Goal: Use online tool/utility: Utilize a website feature to perform a specific function

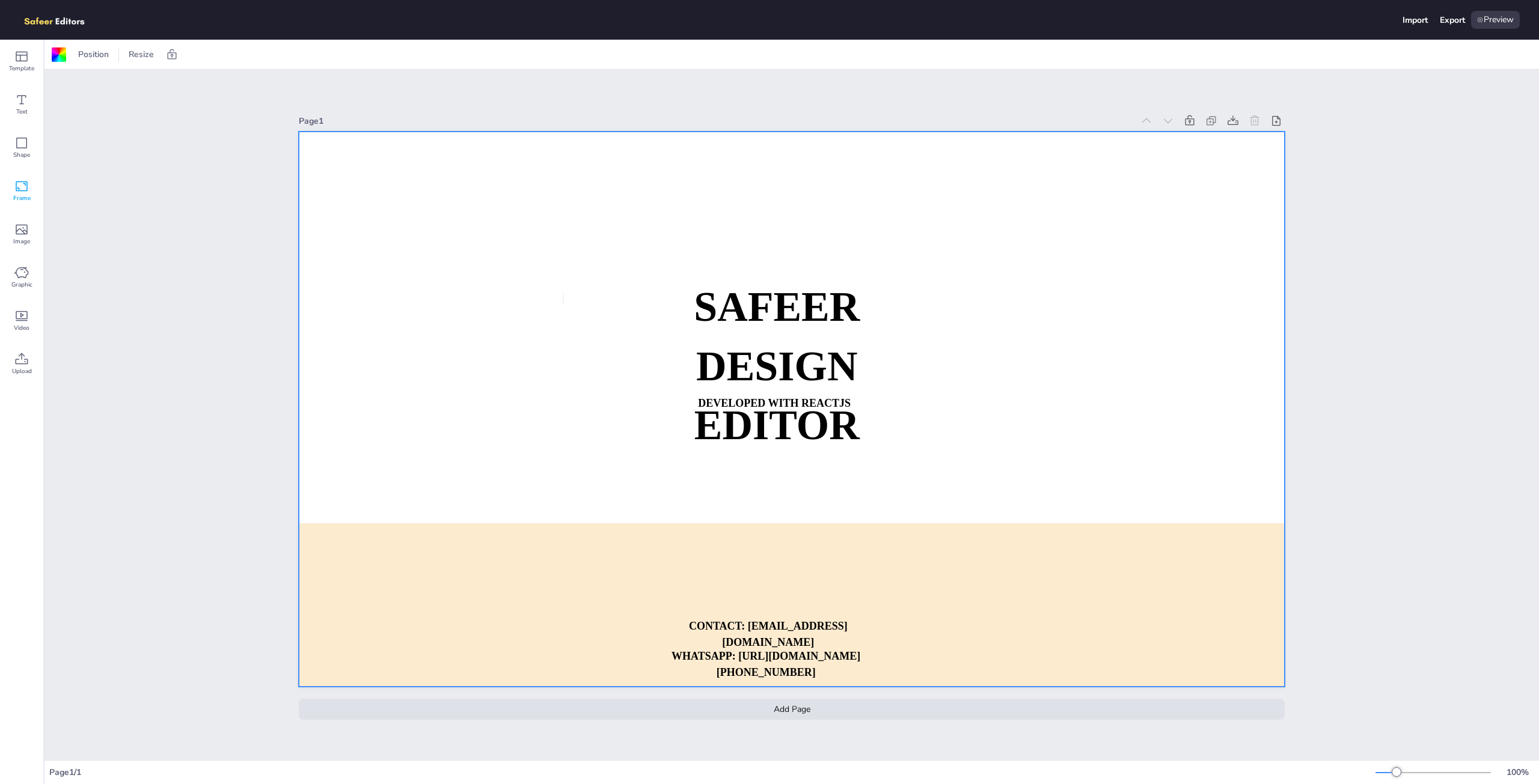
click at [12, 193] on div "Frame" at bounding box center [21, 191] width 43 height 43
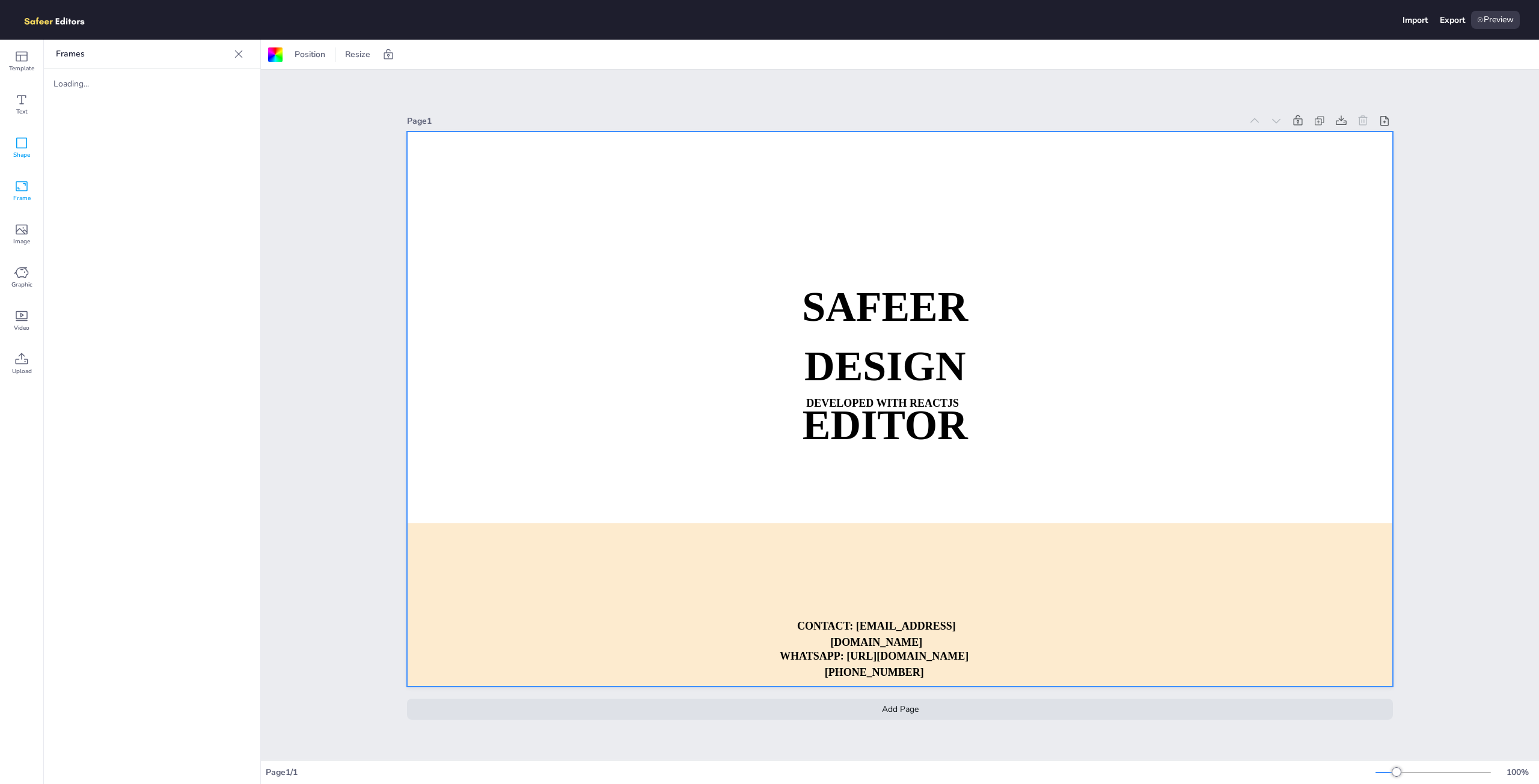
click at [14, 145] on div "Shape" at bounding box center [21, 148] width 43 height 43
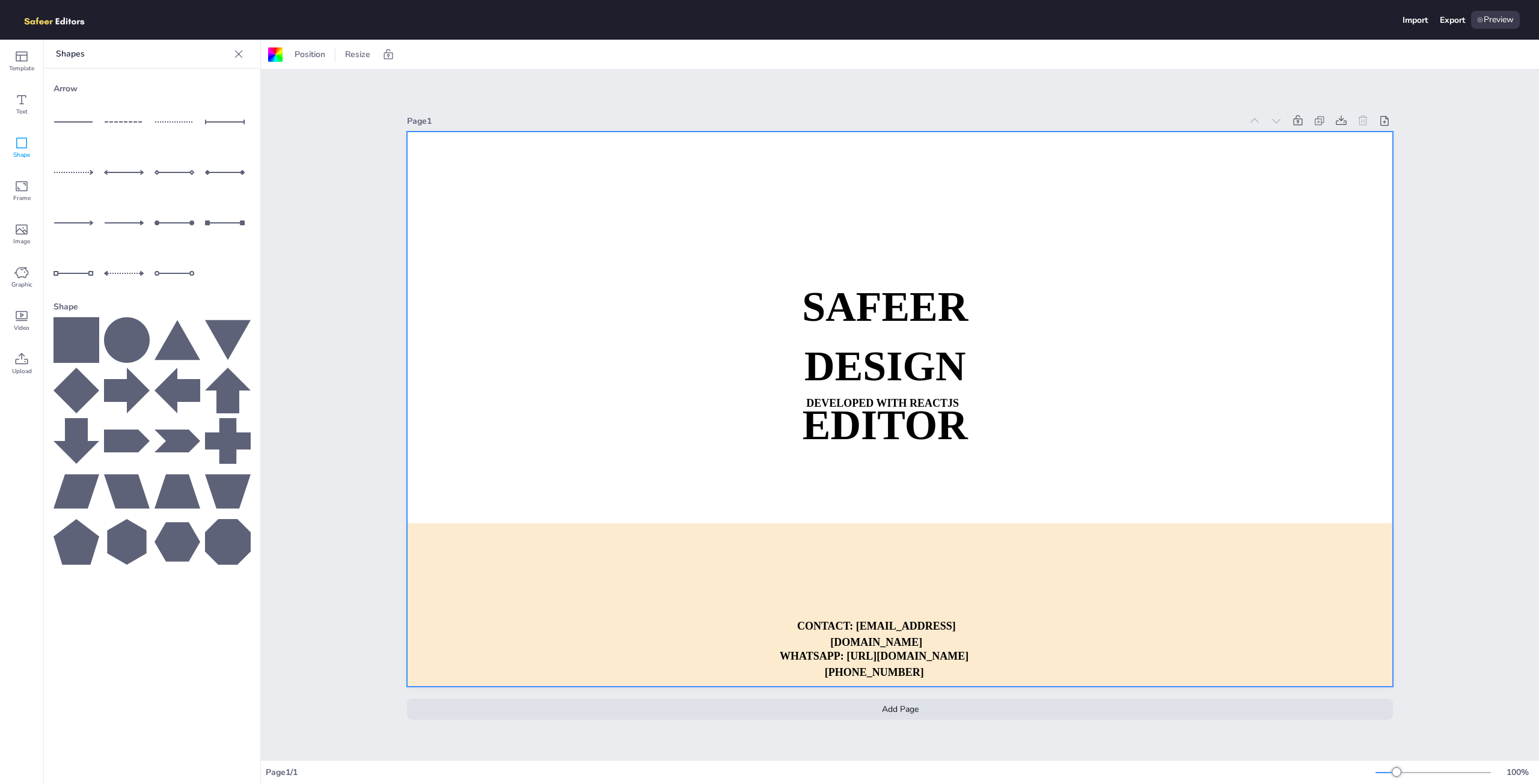
click at [80, 333] on icon at bounding box center [76, 340] width 45 height 45
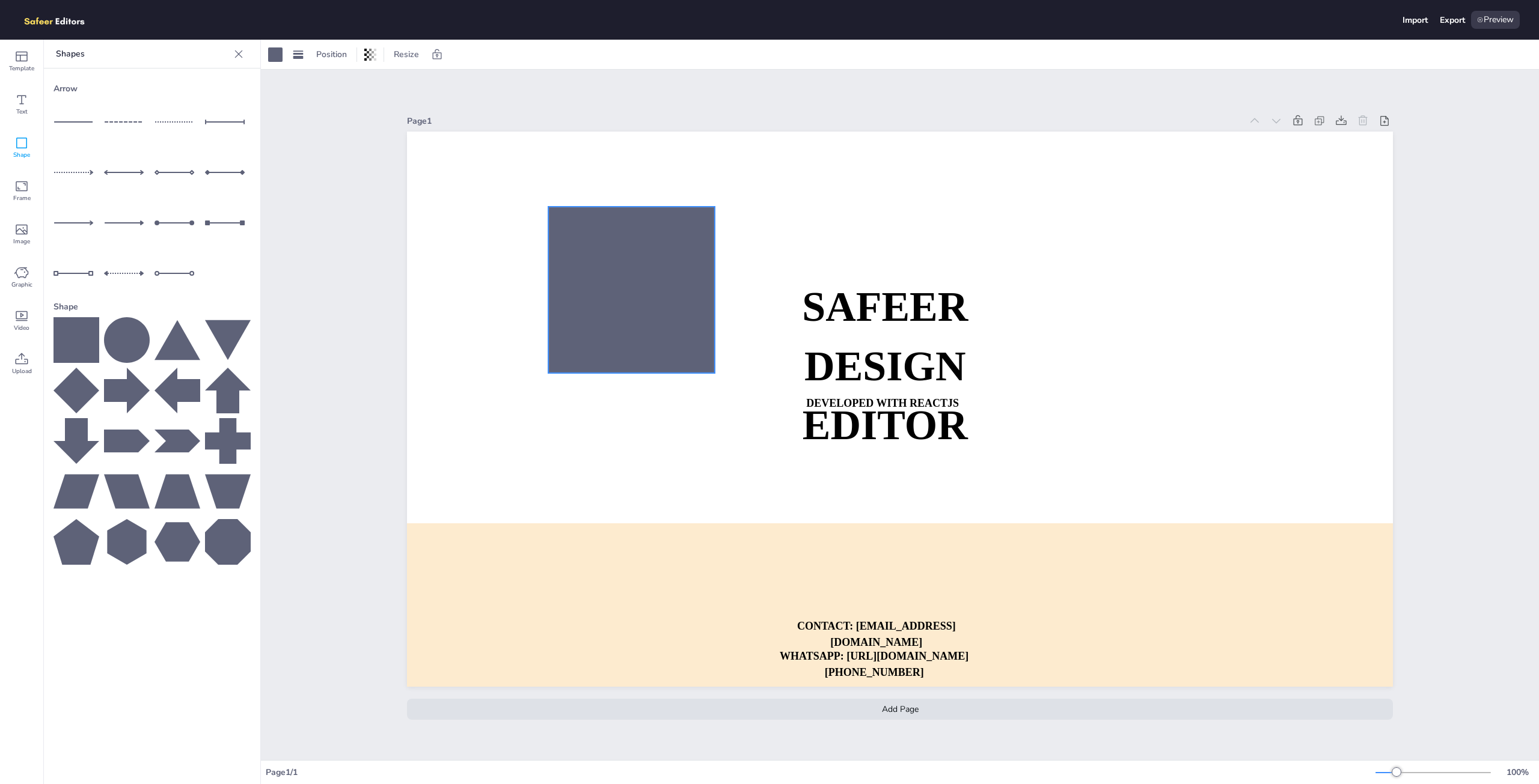
drag, startPoint x: 968, startPoint y: 490, endPoint x: 634, endPoint y: 307, distance: 380.8
click at [634, 307] on div at bounding box center [632, 290] width 166 height 166
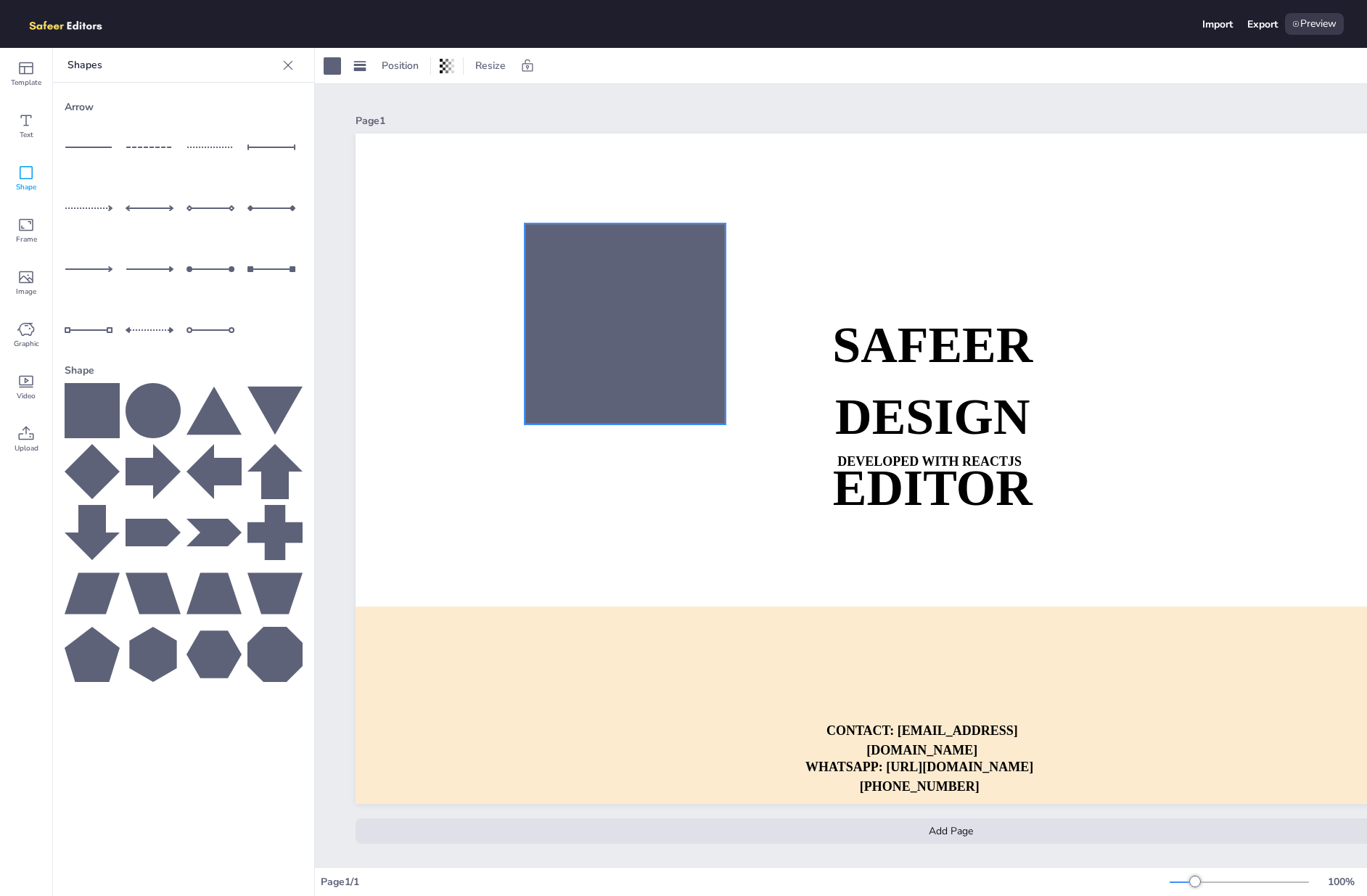
click at [582, 291] on div at bounding box center [625, 324] width 201 height 201
click at [617, 323] on div at bounding box center [625, 324] width 201 height 201
click at [87, 393] on icon at bounding box center [92, 411] width 55 height 55
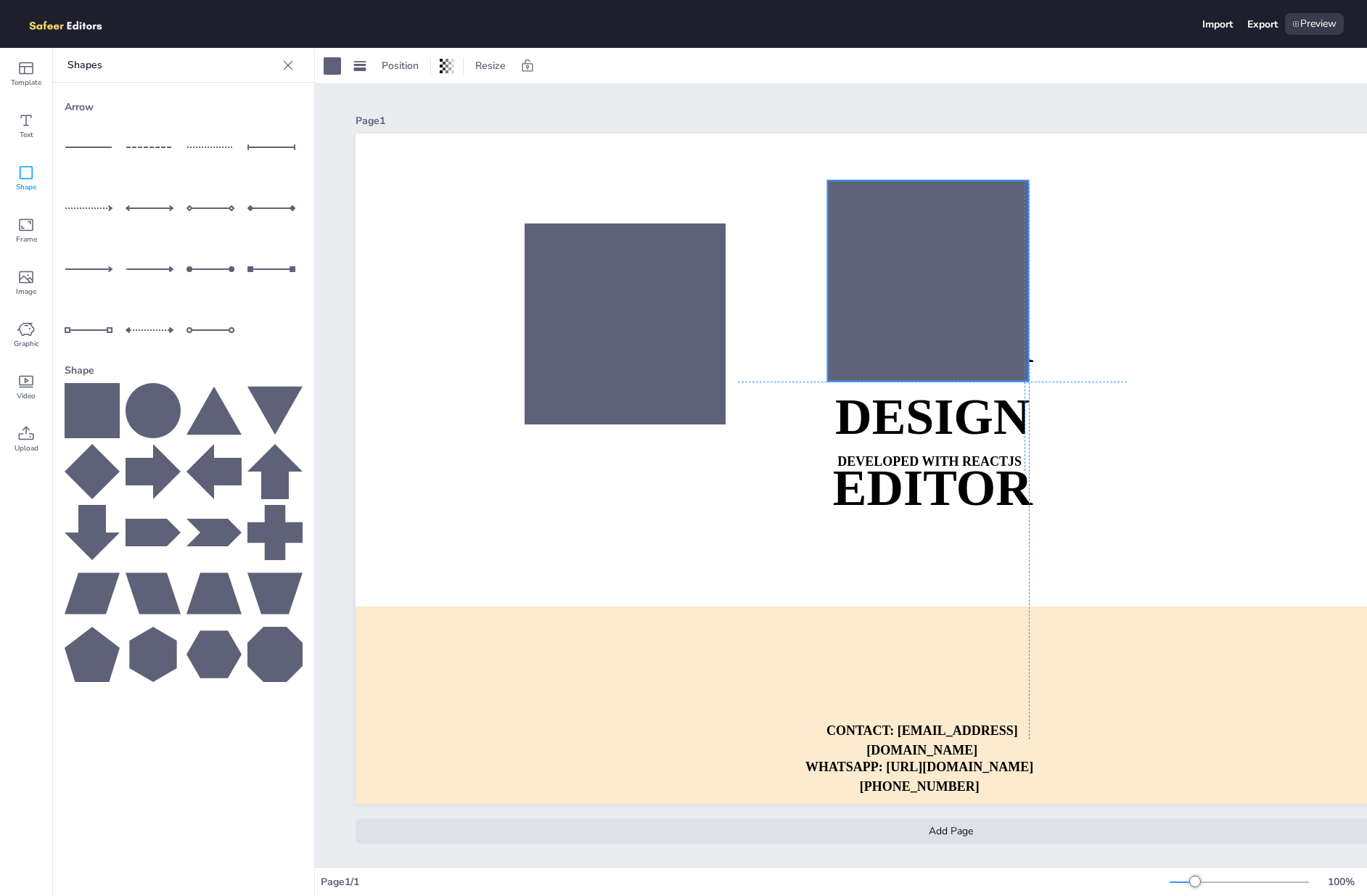
drag, startPoint x: 1059, startPoint y: 480, endPoint x: 912, endPoint y: 217, distance: 301.3
click at [912, 217] on div at bounding box center [928, 281] width 201 height 201
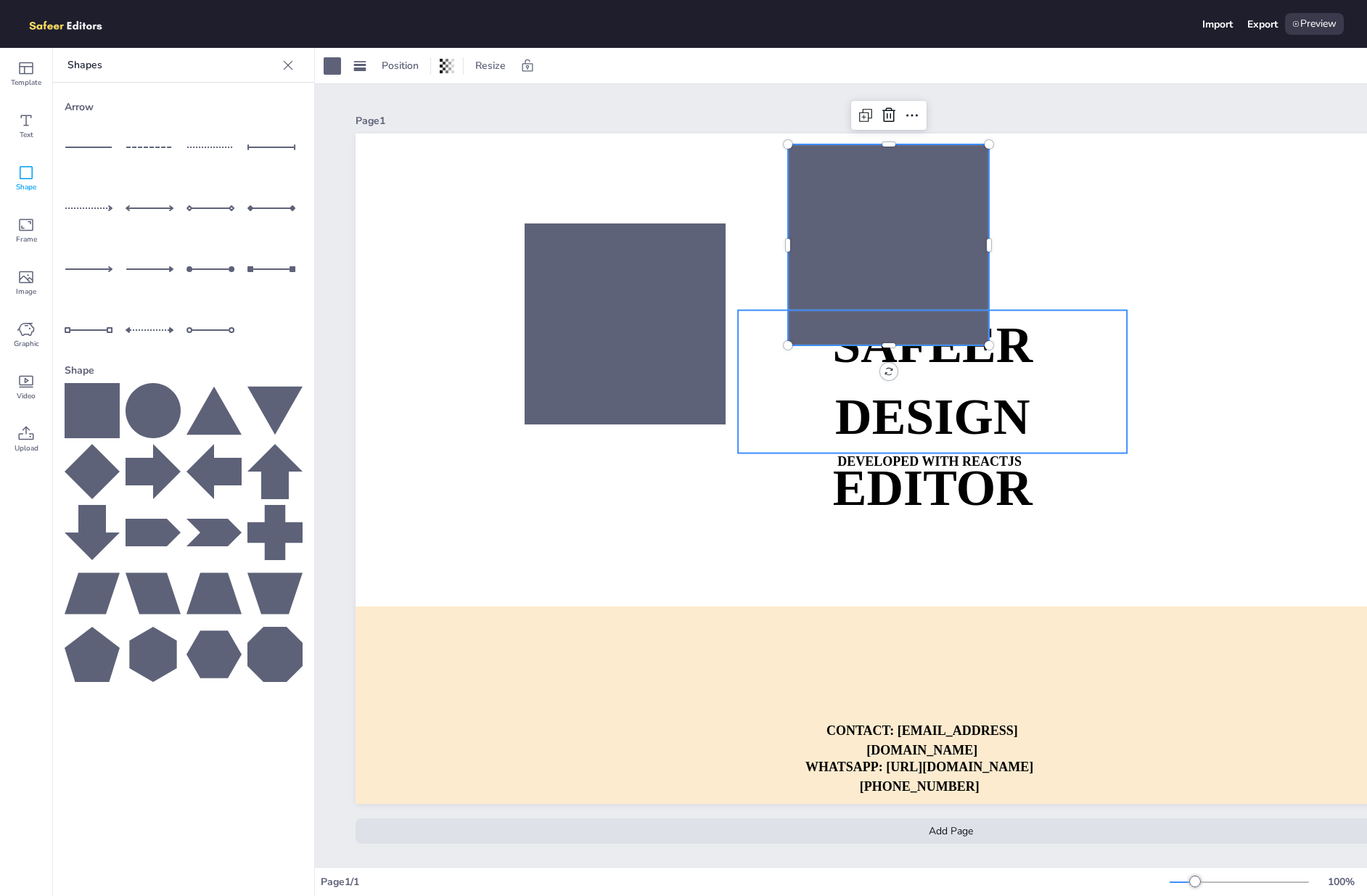
click at [1022, 368] on strong "SAFEER" at bounding box center [933, 346] width 201 height 56
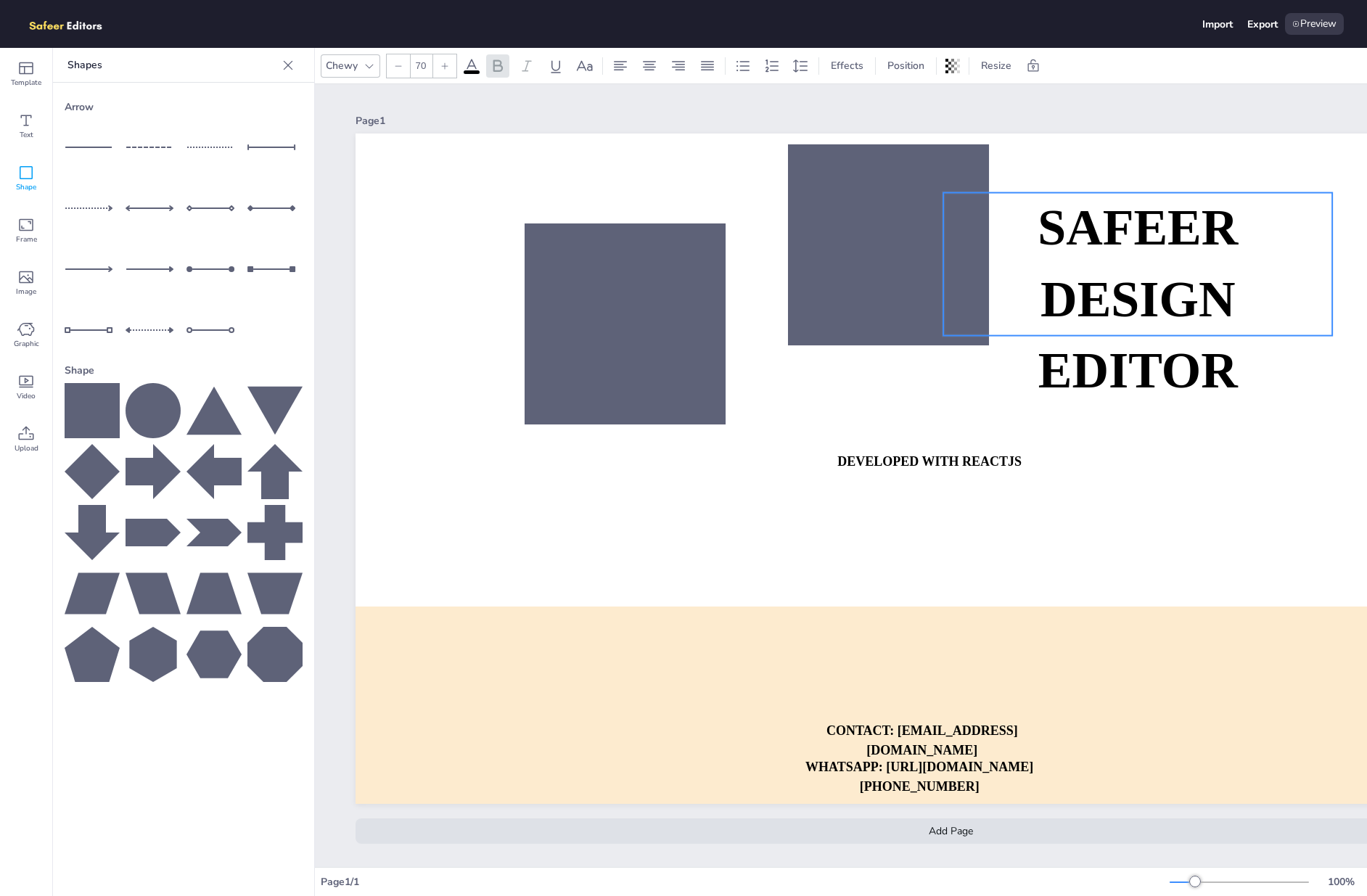
drag, startPoint x: 987, startPoint y: 356, endPoint x: 1213, endPoint y: 217, distance: 265.3
click at [1213, 217] on strong "SAFEER" at bounding box center [1138, 228] width 201 height 56
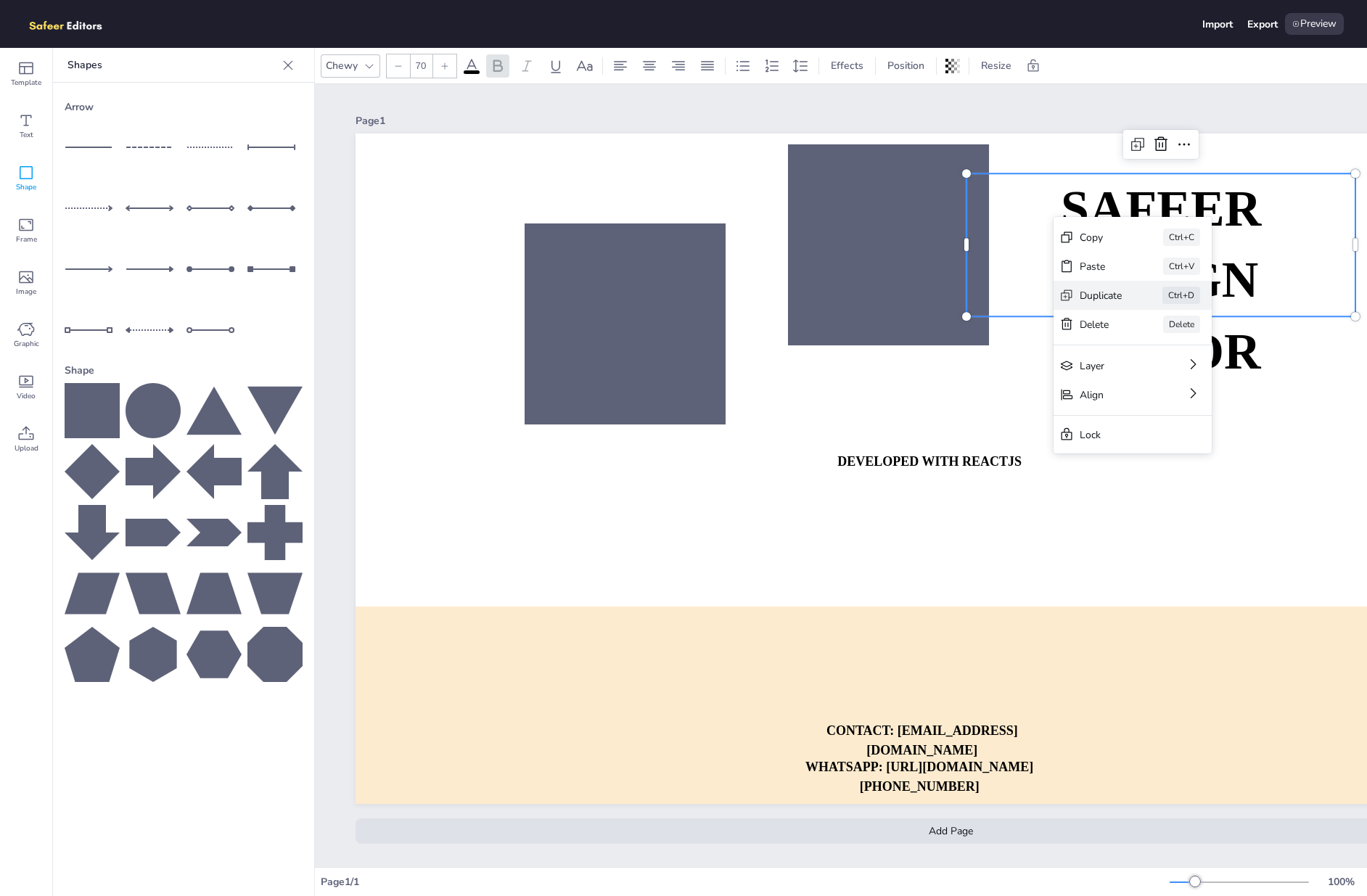
click at [1106, 289] on div "Duplicate" at bounding box center [1100, 296] width 42 height 14
type input "--"
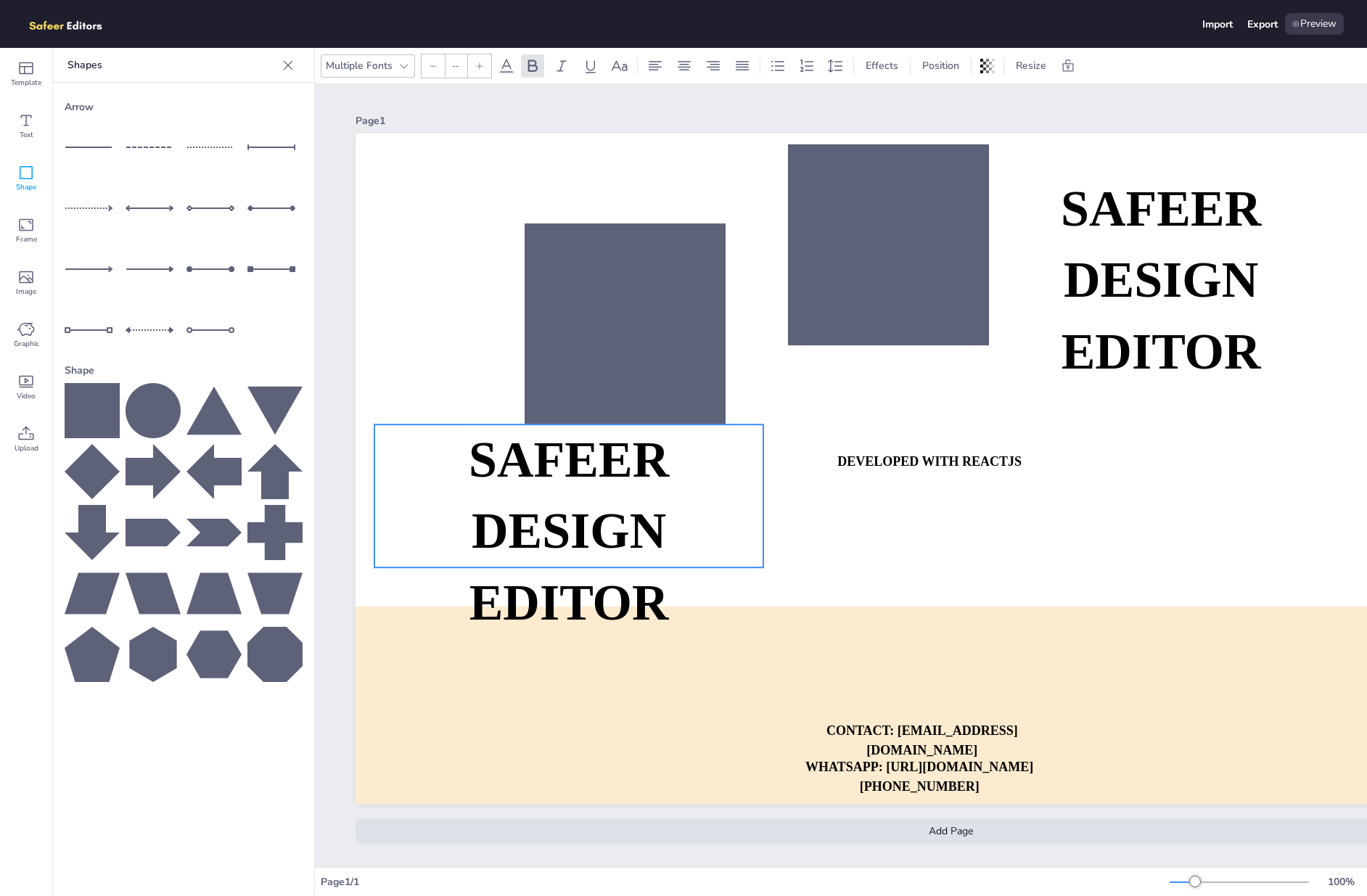
drag, startPoint x: 1135, startPoint y: 207, endPoint x: 529, endPoint y: 460, distance: 656.7
click at [529, 460] on strong "SAFEER" at bounding box center [569, 459] width 201 height 56
